Goal: Information Seeking & Learning: Learn about a topic

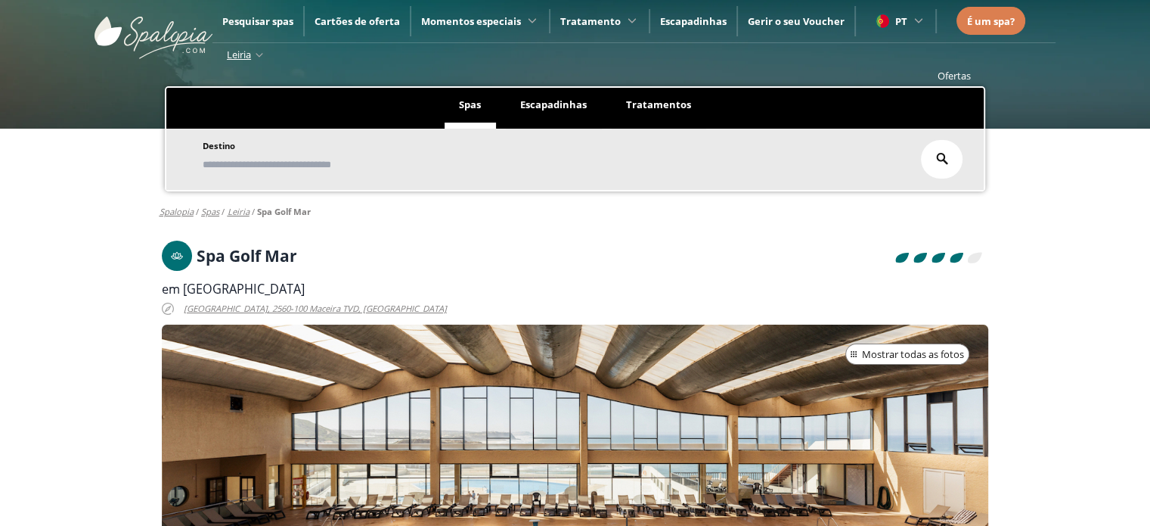
click at [250, 247] on h1 "Spa Golf Mar" at bounding box center [247, 255] width 101 height 17
copy h1 "Spa Golf Mar"
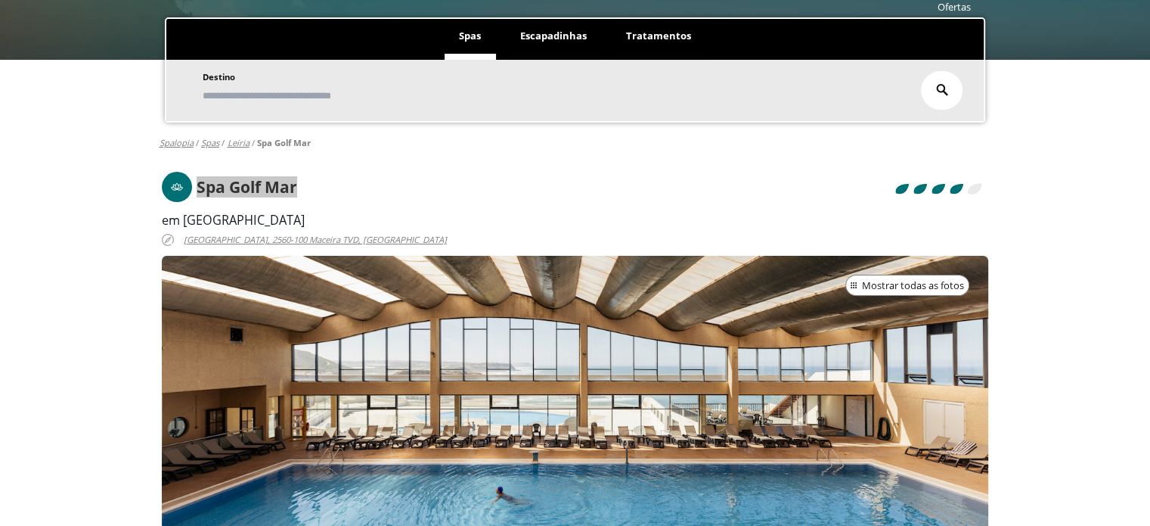
scroll to position [227, 0]
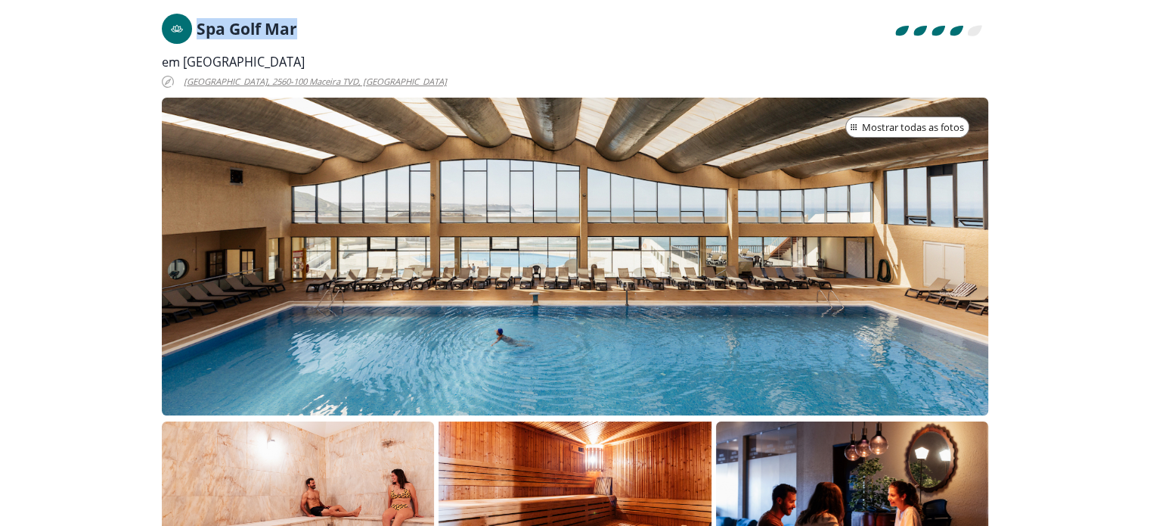
copy h1 "Spa Golf Mar"
click at [224, 65] on span "em [GEOGRAPHIC_DATA]" at bounding box center [233, 62] width 143 height 17
copy div "em [GEOGRAPHIC_DATA]"
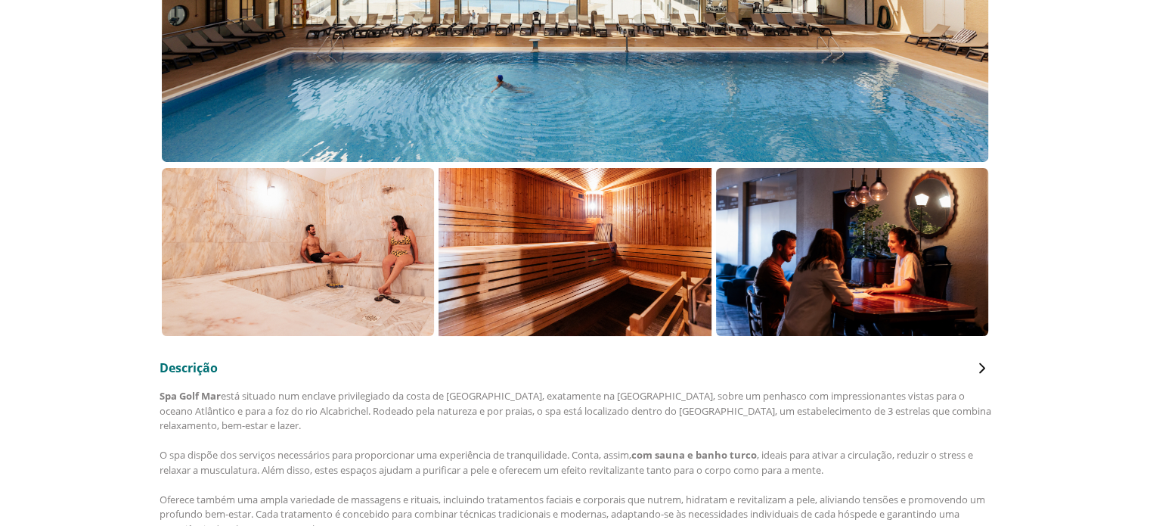
scroll to position [454, 0]
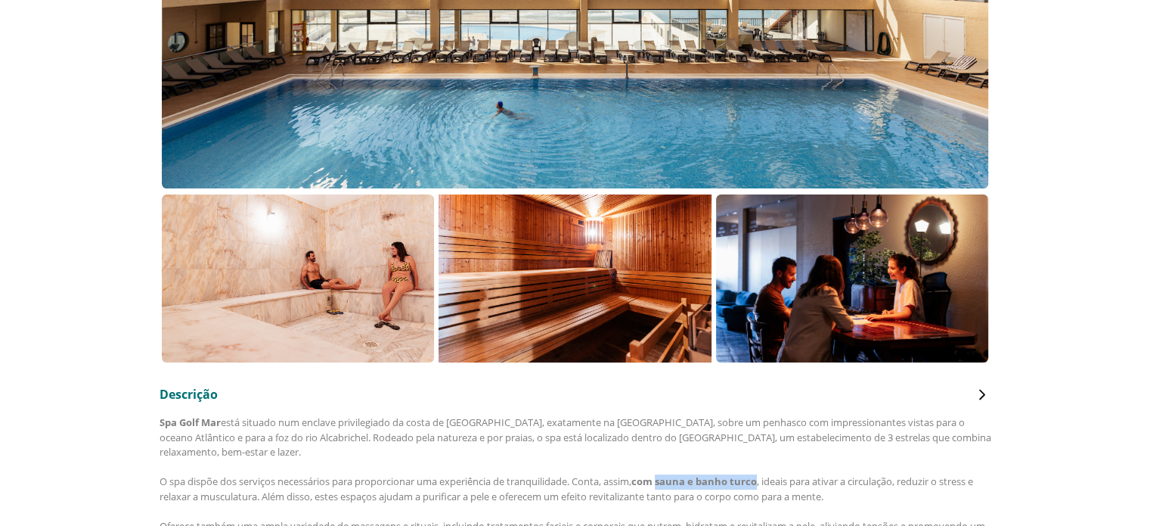
drag, startPoint x: 670, startPoint y: 482, endPoint x: 768, endPoint y: 483, distance: 97.6
click at [757, 483] on b "com sauna e banho turco" at bounding box center [695, 481] width 126 height 14
copy b "sauna e banho turco"
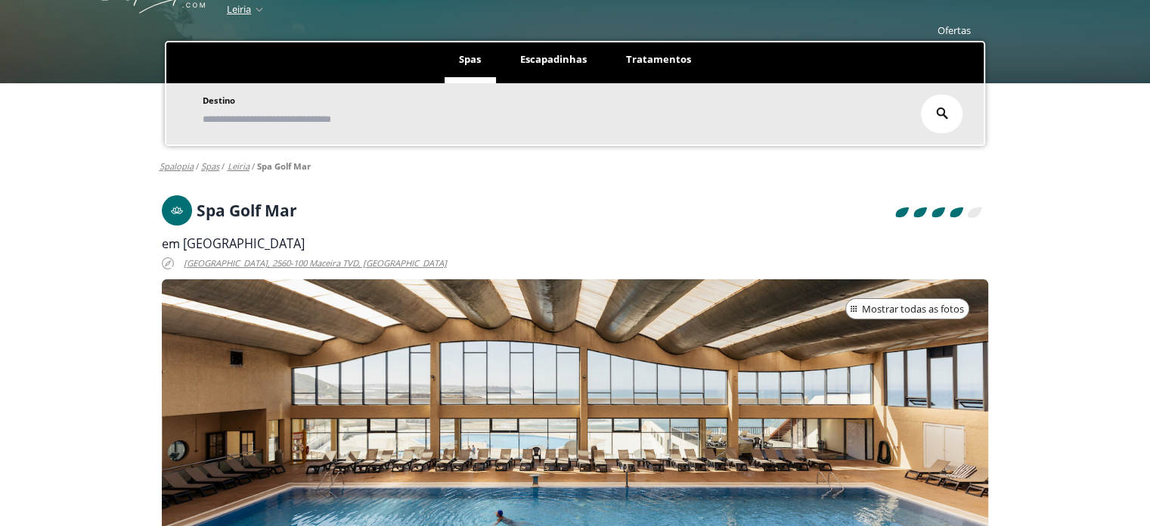
scroll to position [0, 0]
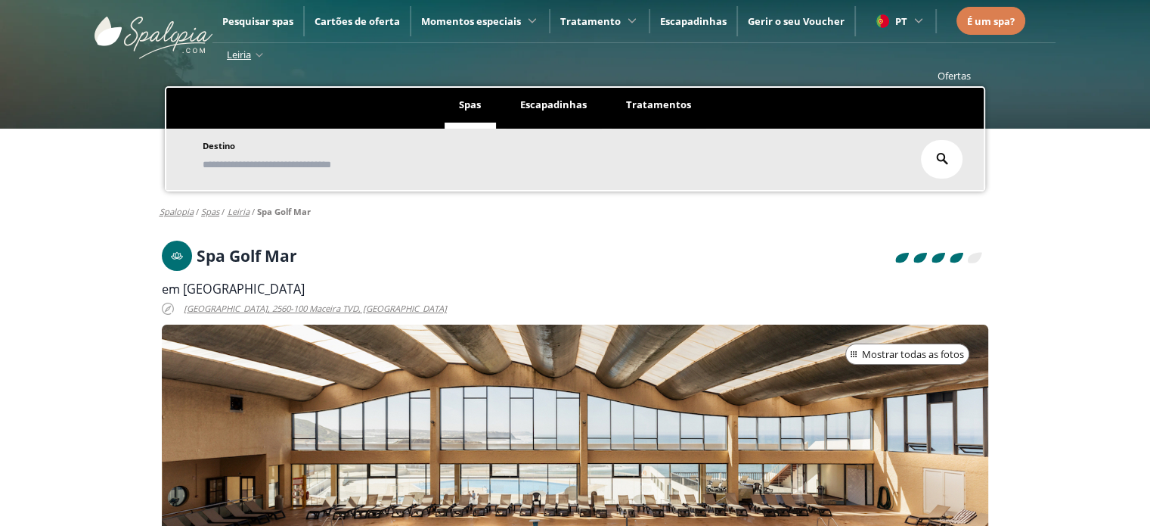
click at [234, 247] on h1 "Spa Golf Mar" at bounding box center [247, 255] width 101 height 17
copy h1 "Spa Golf Mar"
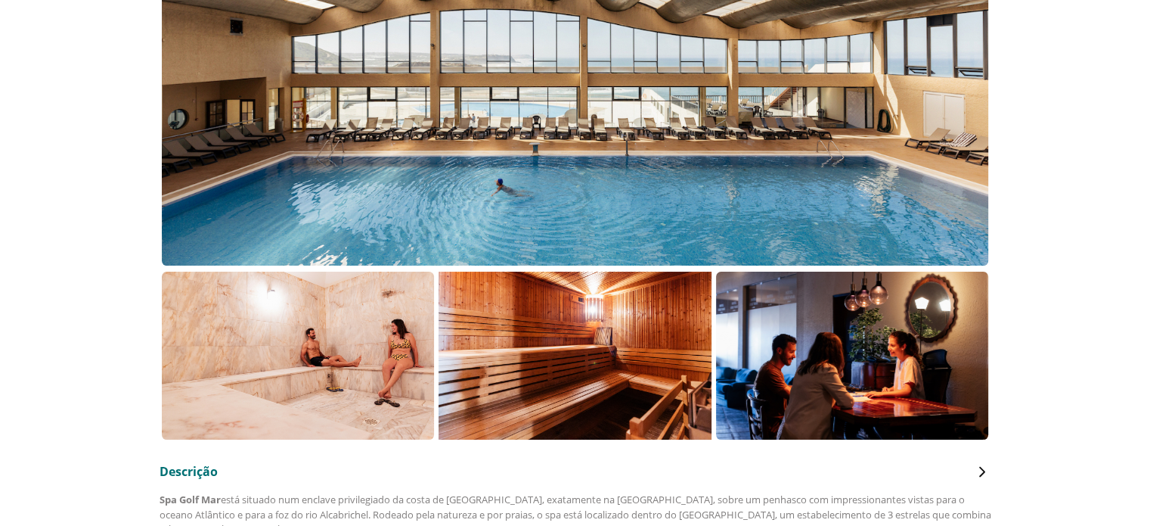
scroll to position [378, 0]
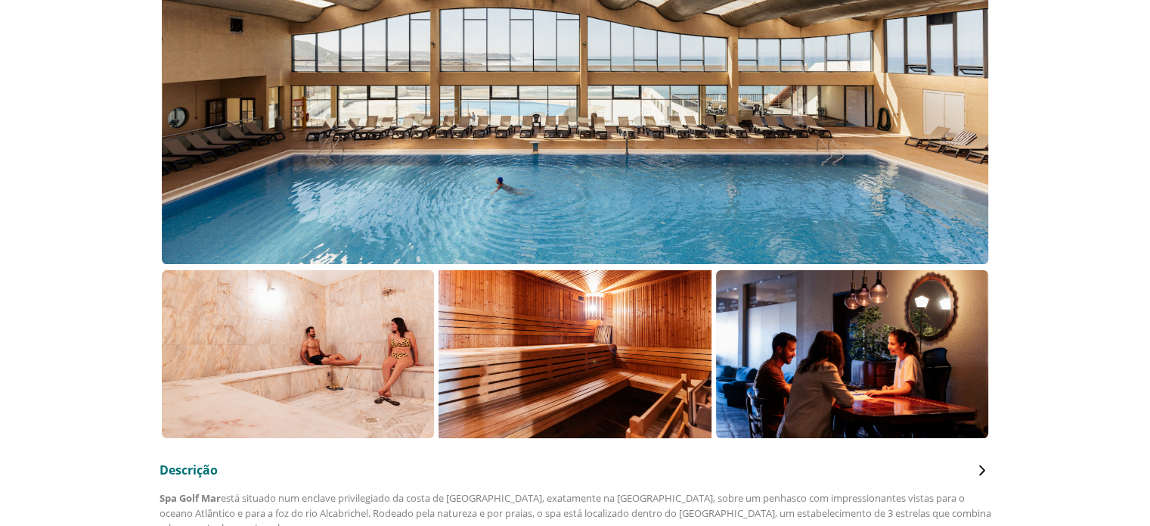
click at [594, 196] on div at bounding box center [575, 105] width 827 height 318
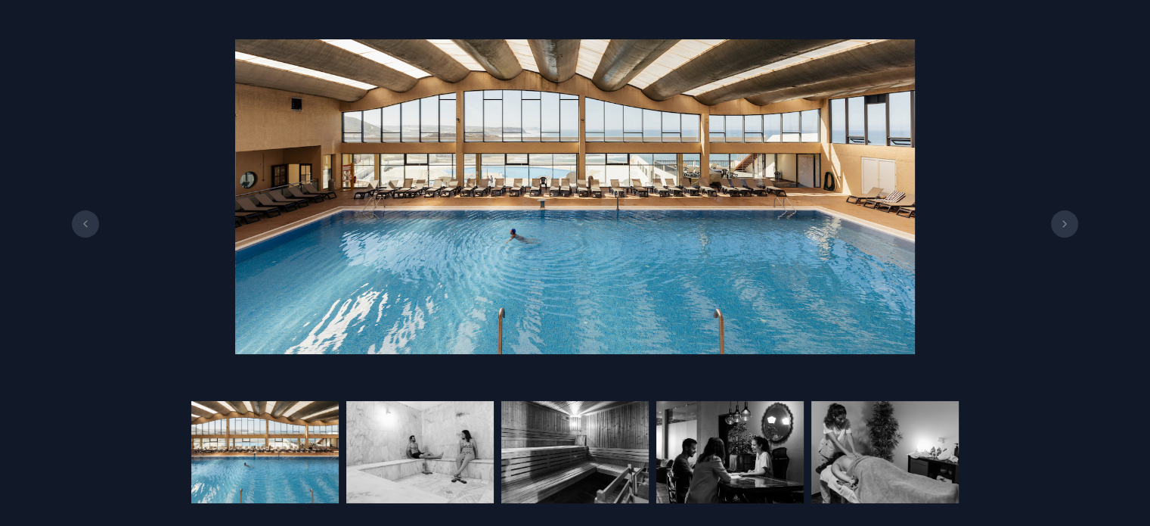
click at [1056, 225] on button at bounding box center [1064, 223] width 27 height 27
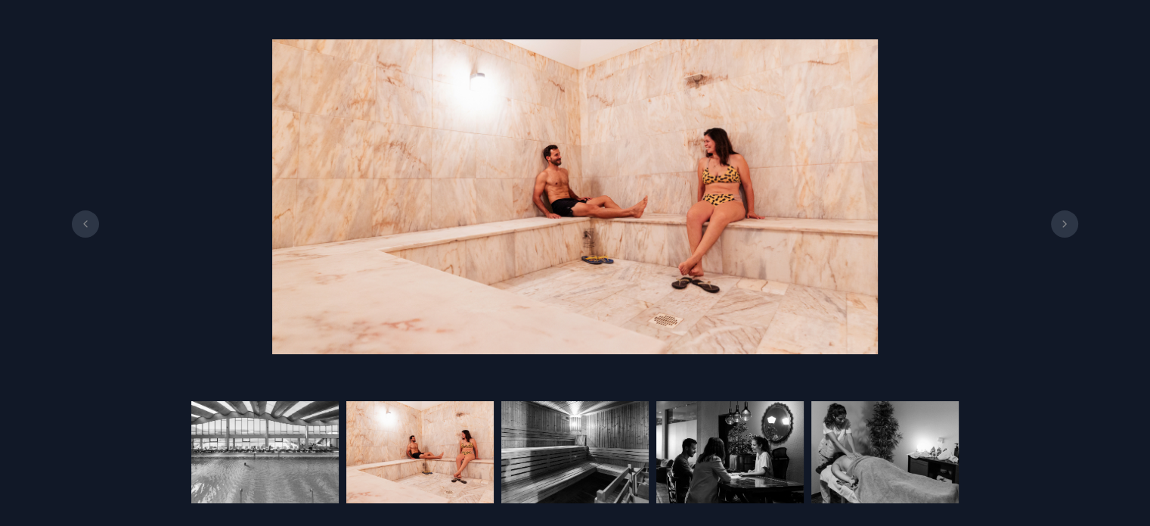
click at [1056, 225] on button at bounding box center [1064, 223] width 27 height 27
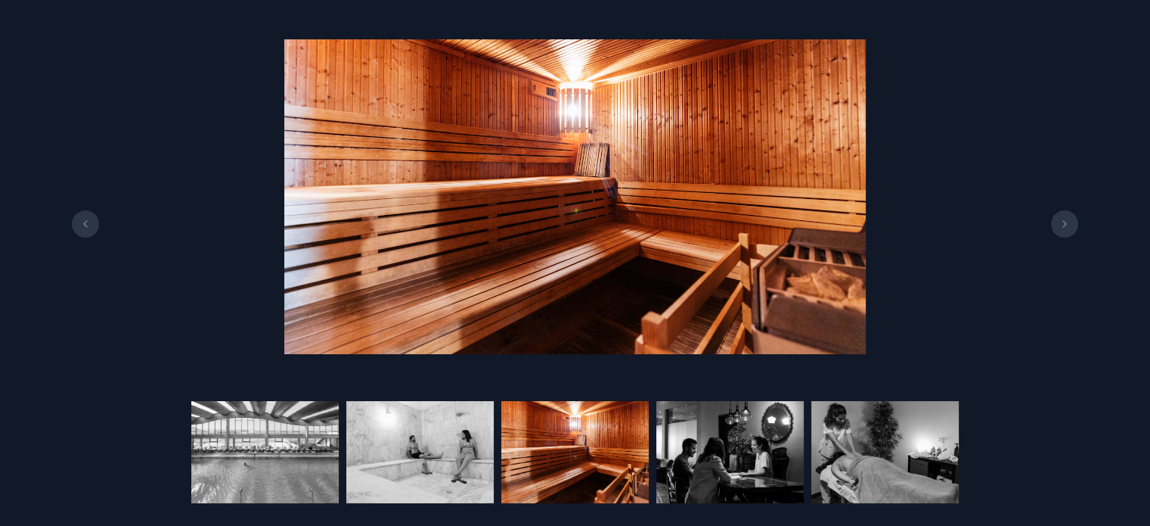
click at [1067, 229] on button at bounding box center [1064, 223] width 27 height 27
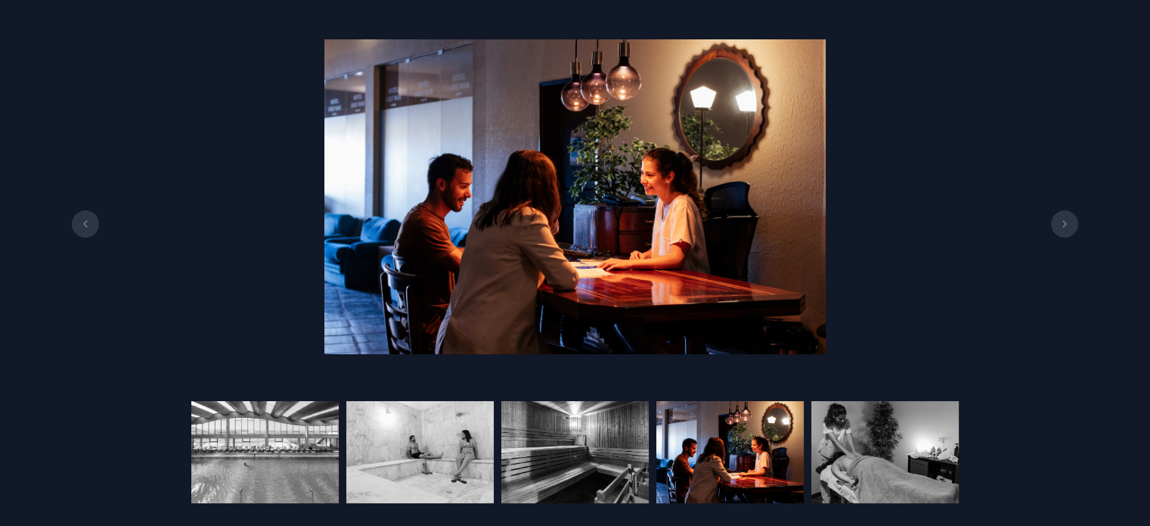
click at [1067, 229] on button at bounding box center [1064, 223] width 27 height 27
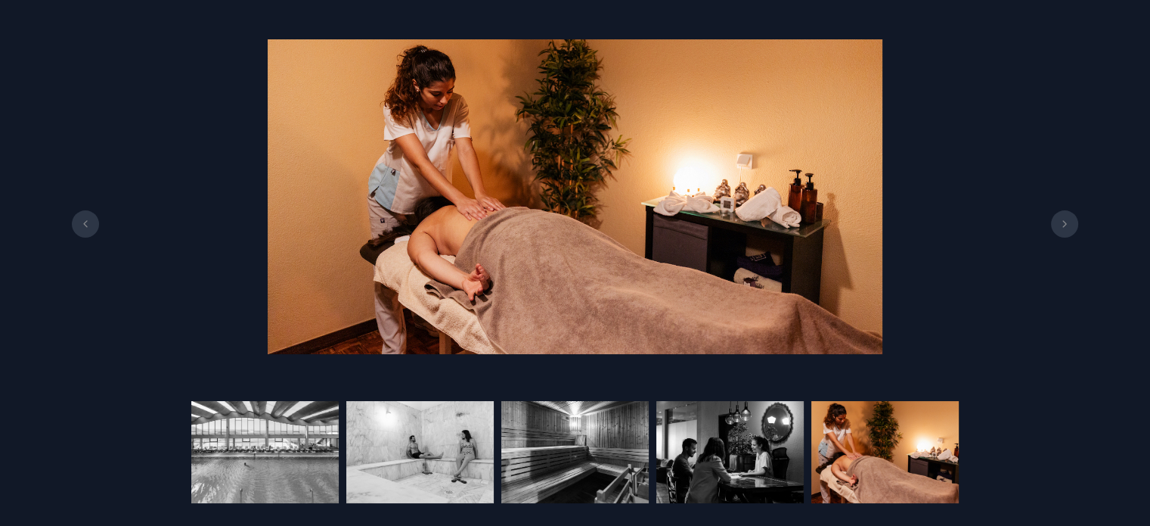
click at [1063, 228] on button at bounding box center [1064, 223] width 27 height 27
